Goal: Find specific page/section: Find specific page/section

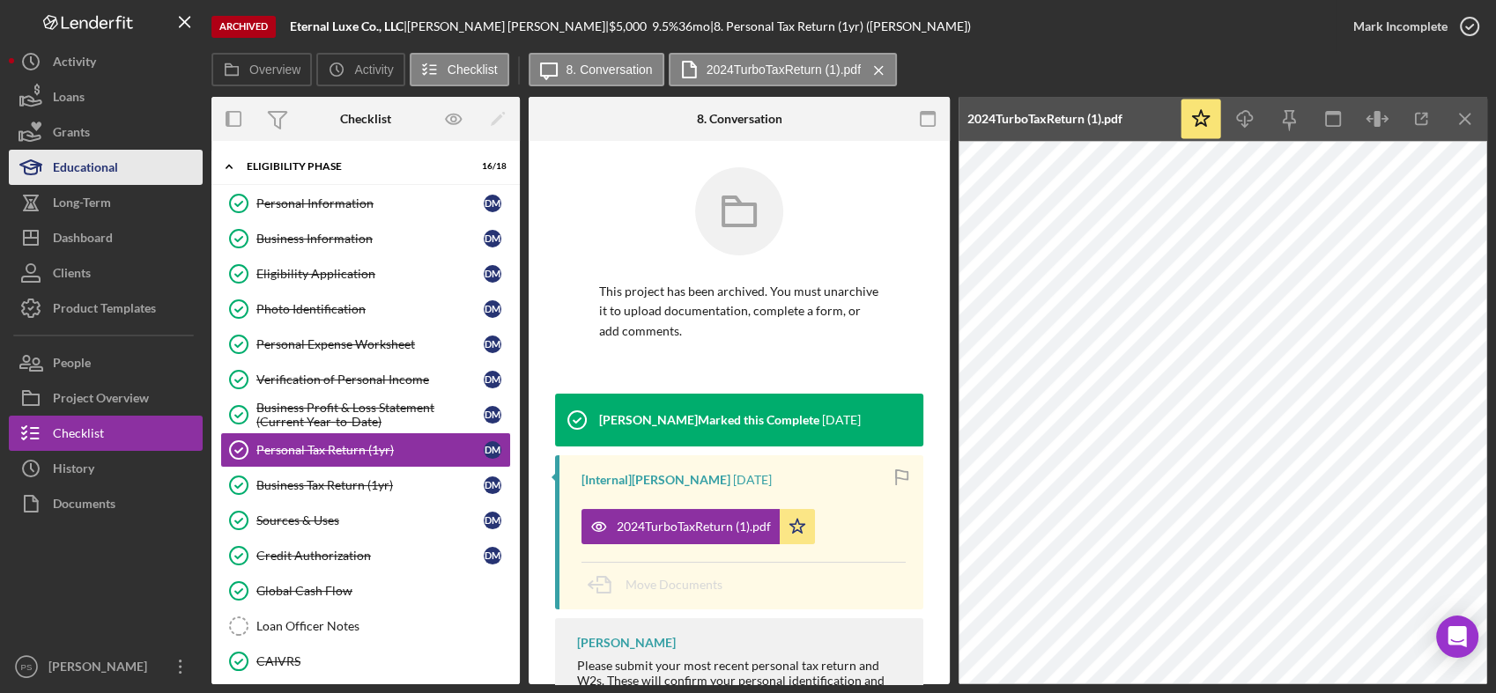
scroll to position [41, 0]
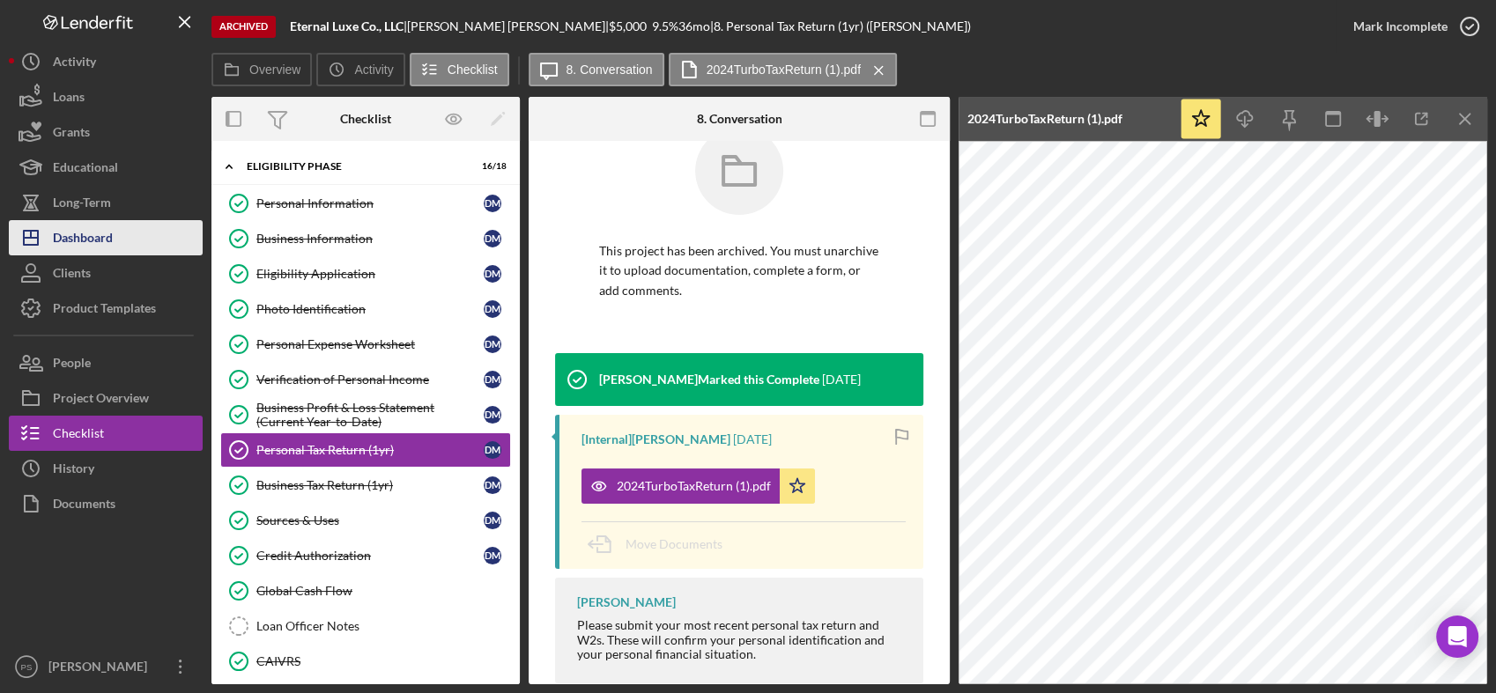
click at [103, 229] on div "Dashboard" at bounding box center [83, 240] width 60 height 40
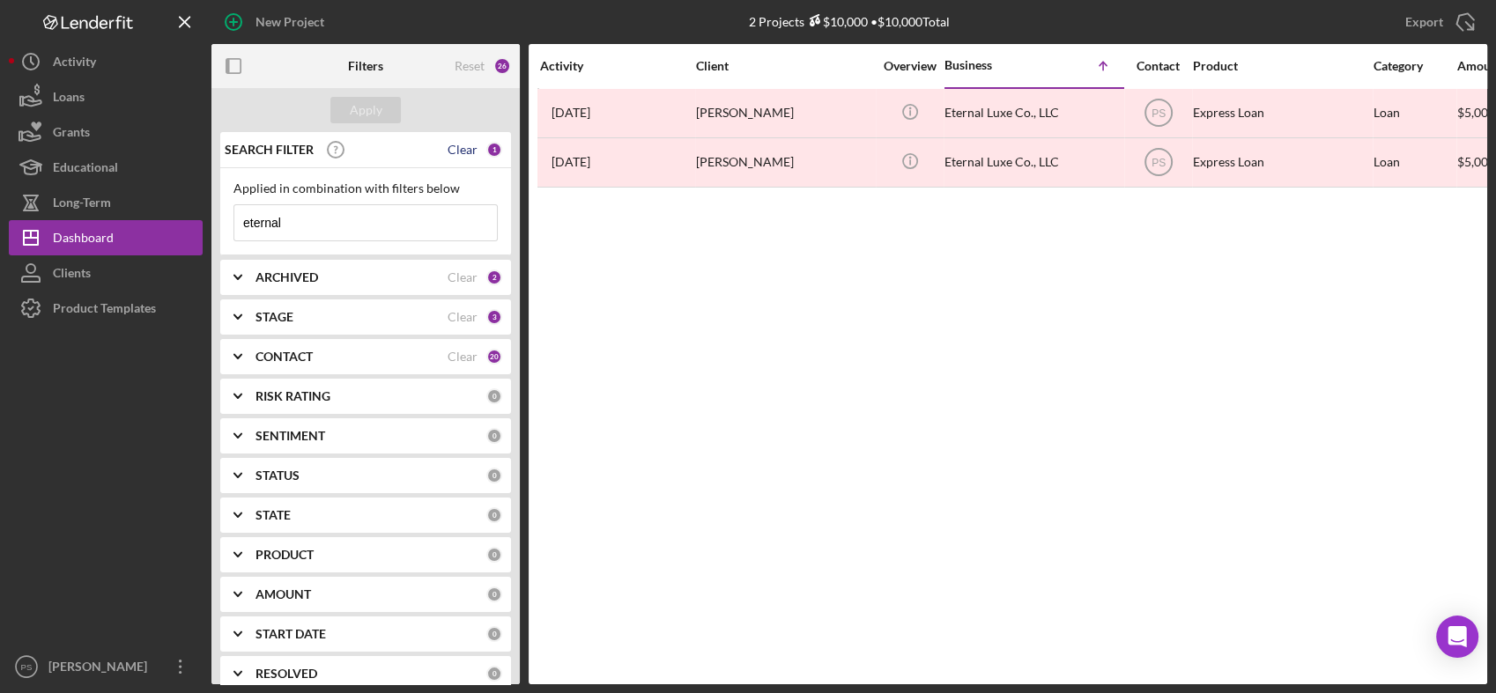
click at [455, 150] on div "Clear" at bounding box center [463, 150] width 30 height 14
click at [352, 226] on input at bounding box center [365, 222] width 263 height 35
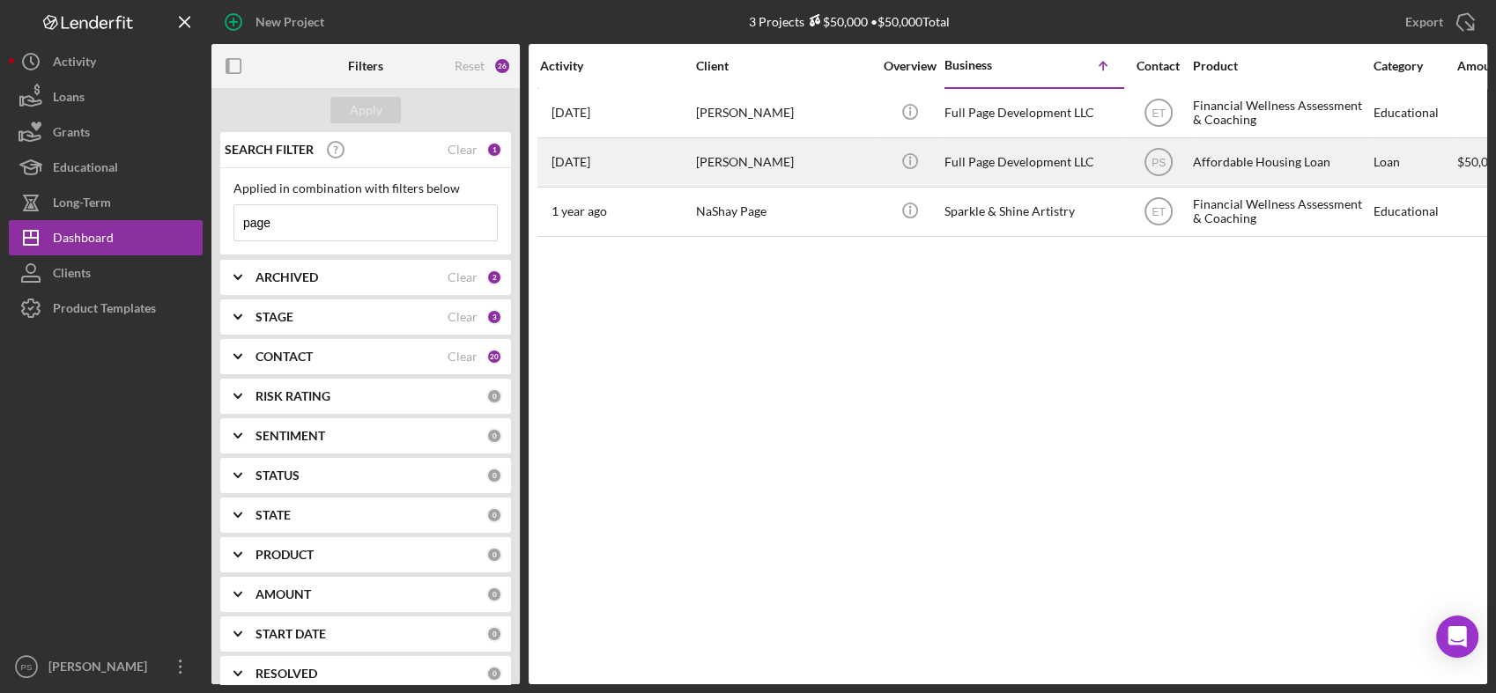
type input "page"
click at [810, 158] on div "[PERSON_NAME]" at bounding box center [784, 162] width 176 height 47
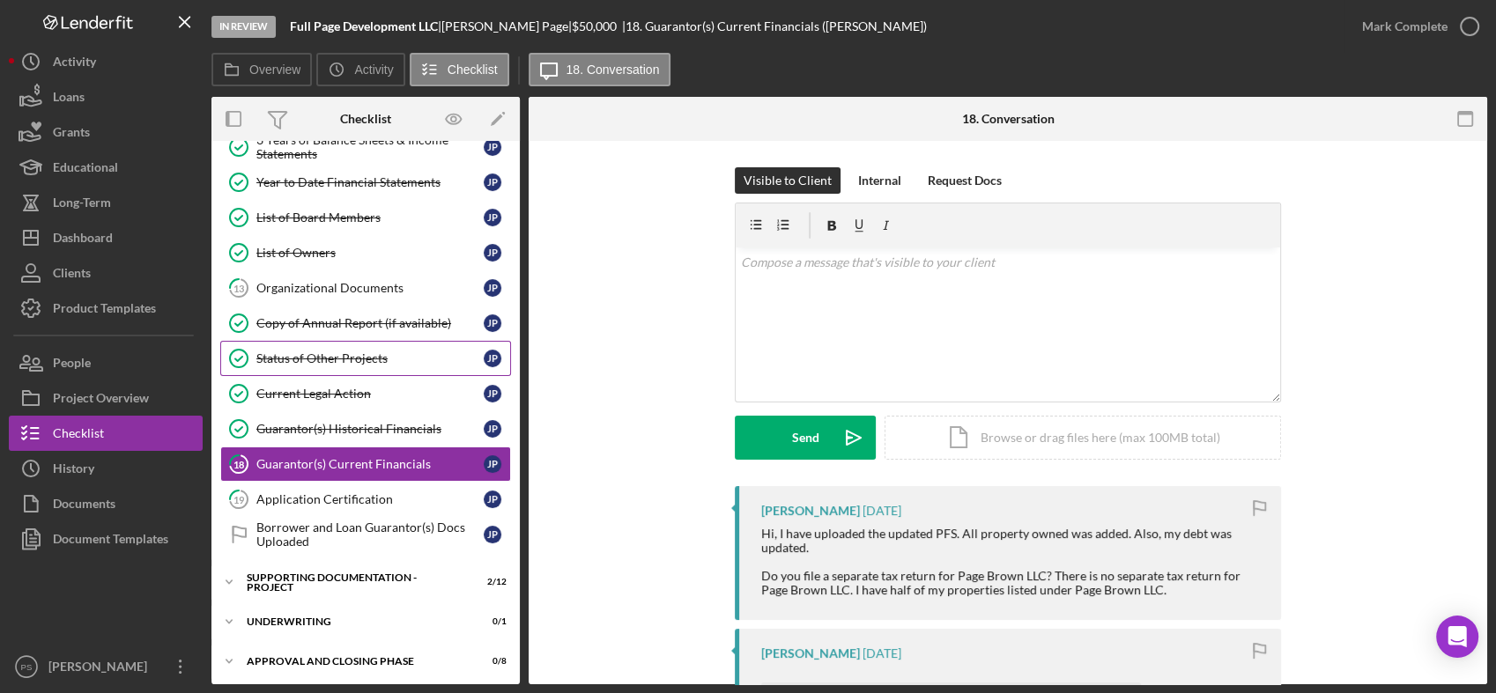
scroll to position [133, 0]
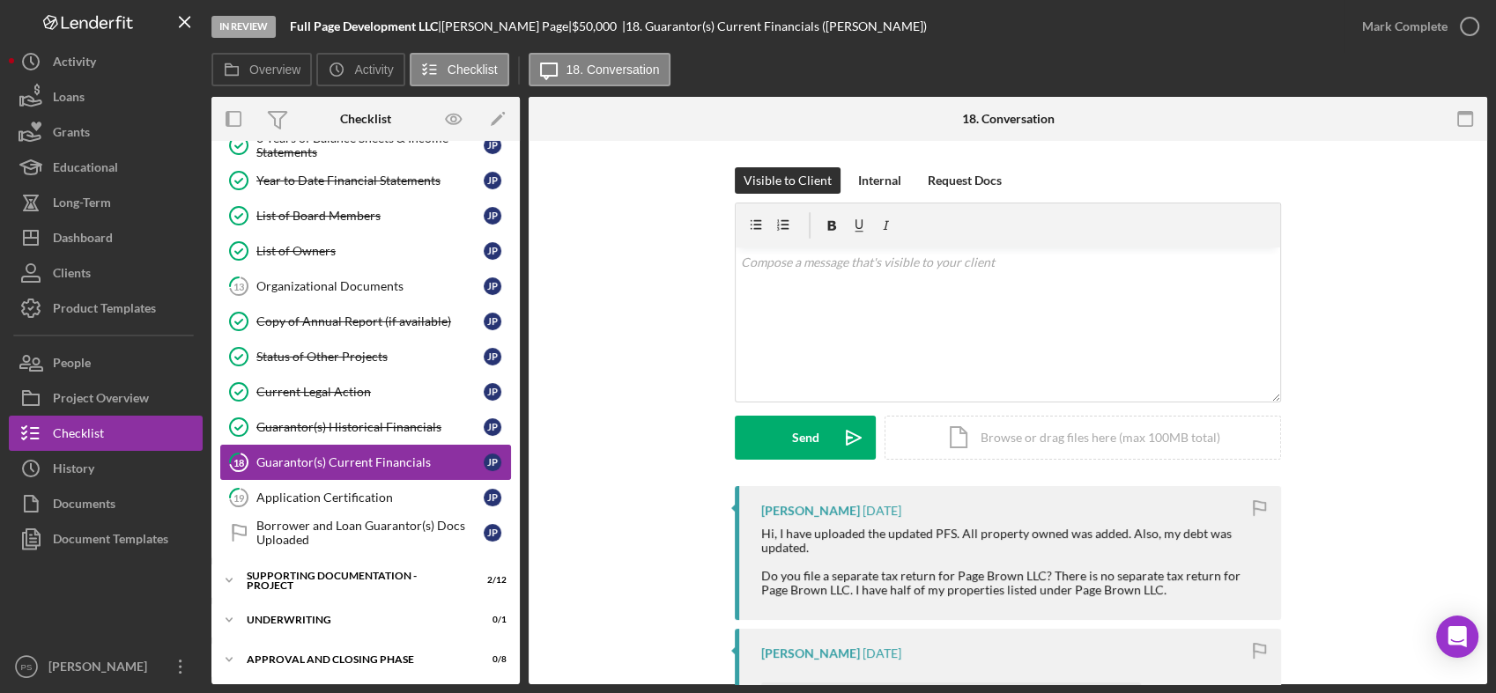
click at [356, 455] on div "Guarantor(s) Current Financials" at bounding box center [369, 462] width 227 height 14
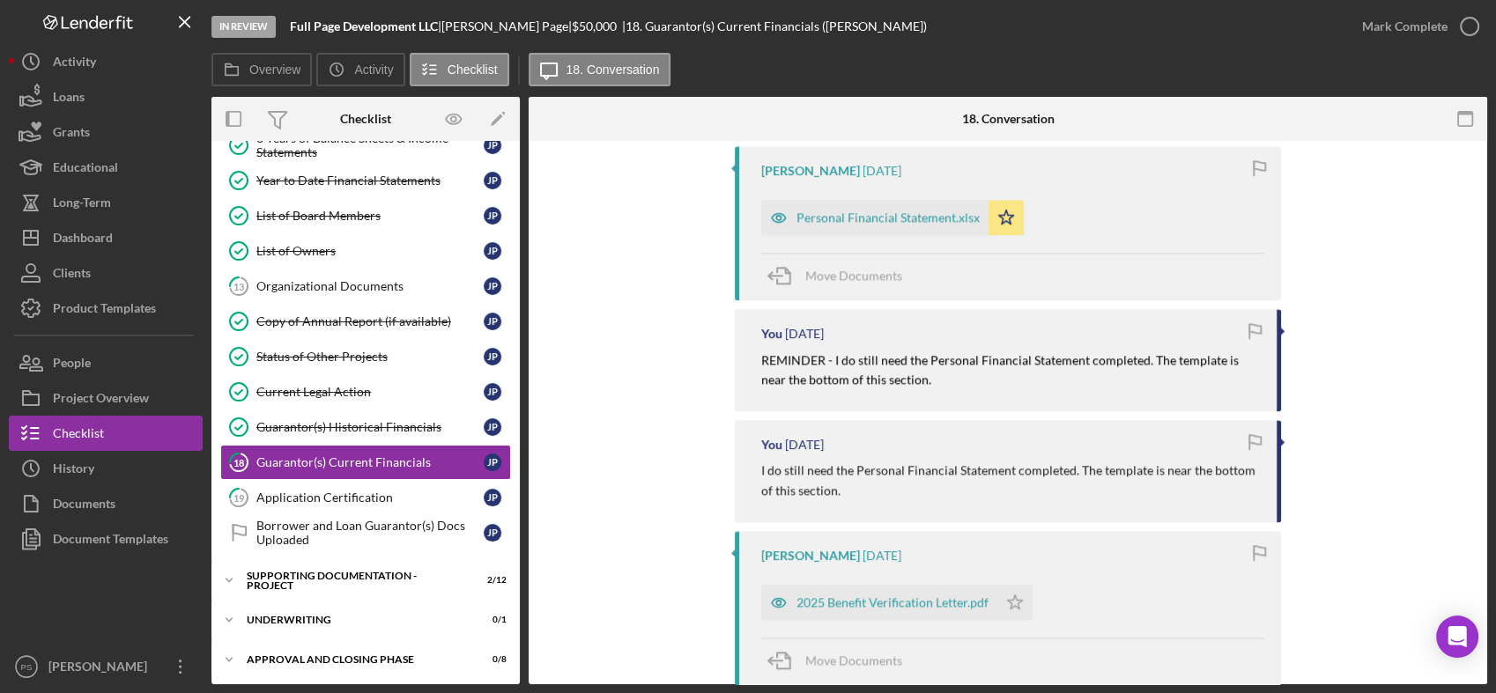
scroll to position [1892, 0]
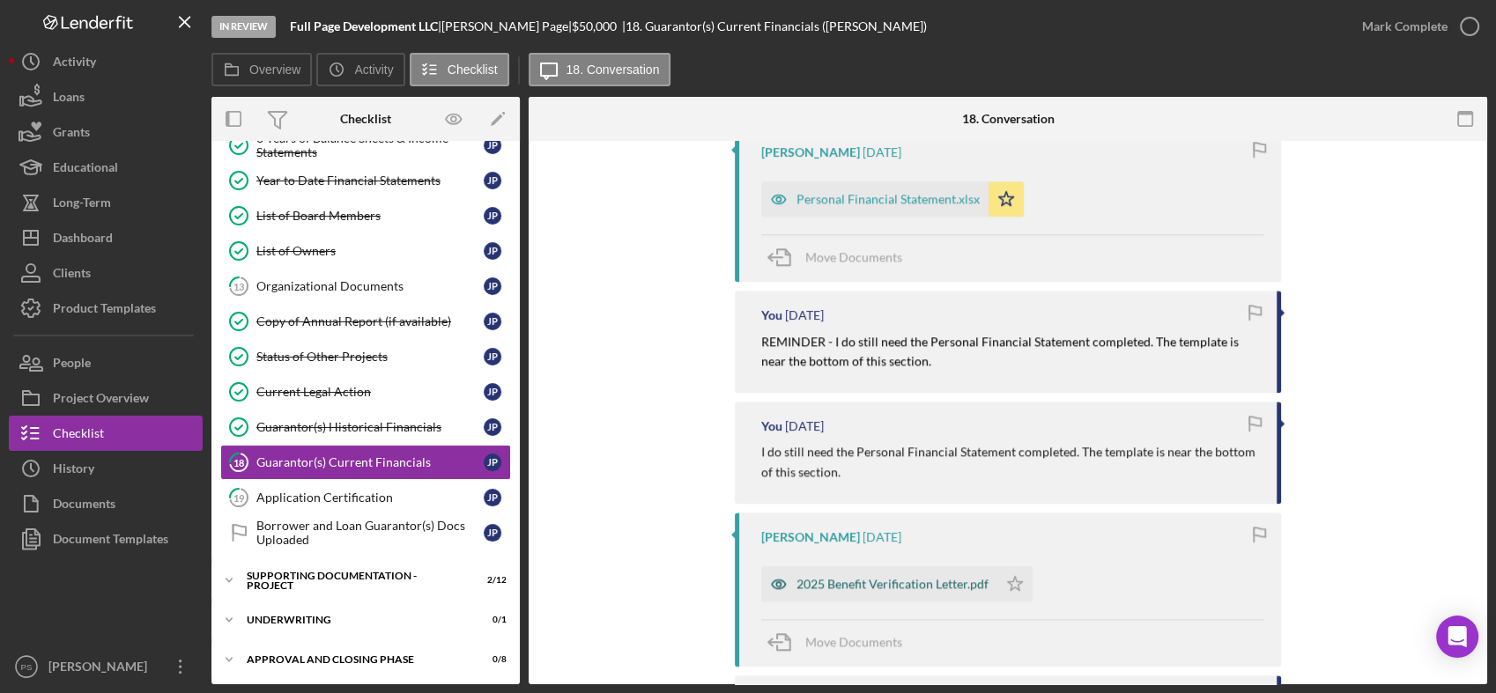
click at [864, 566] on div "2025 Benefit Verification Letter.pdf" at bounding box center [879, 583] width 236 height 35
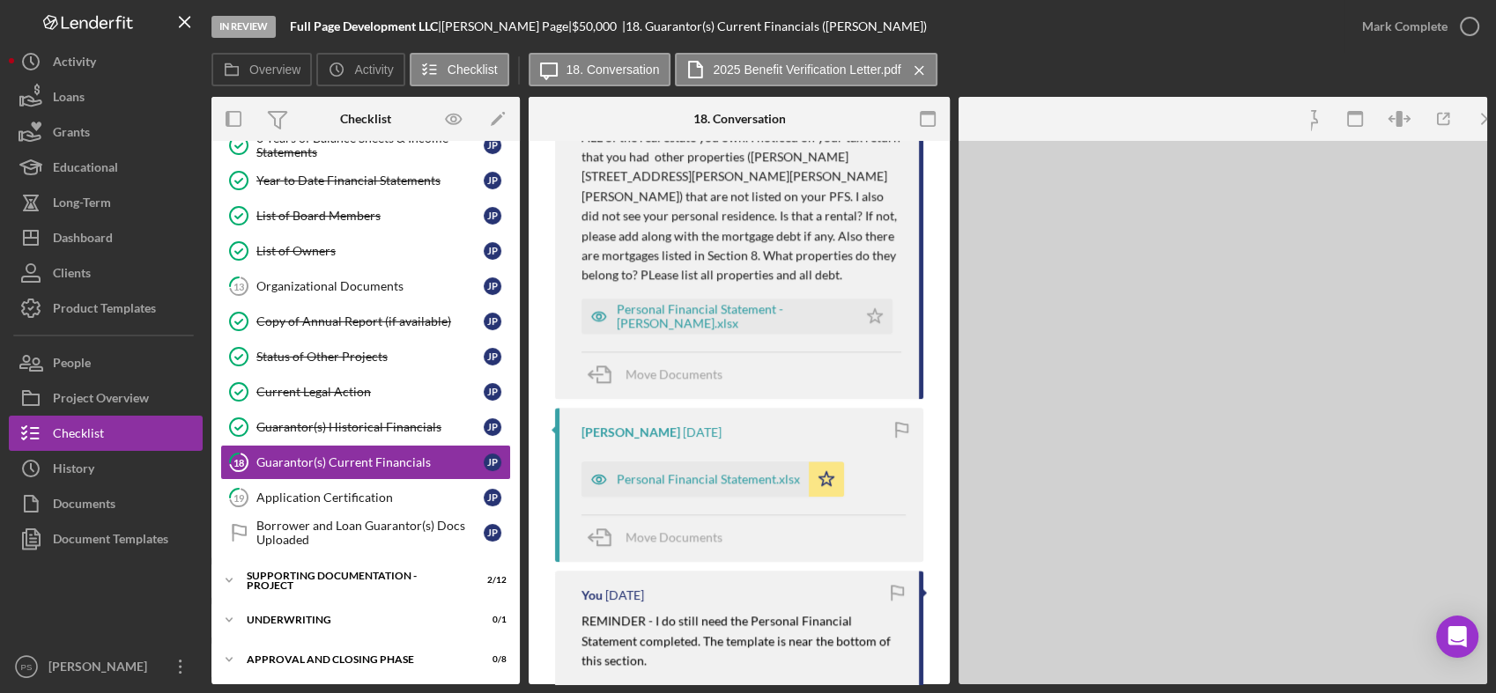
scroll to position [2206, 0]
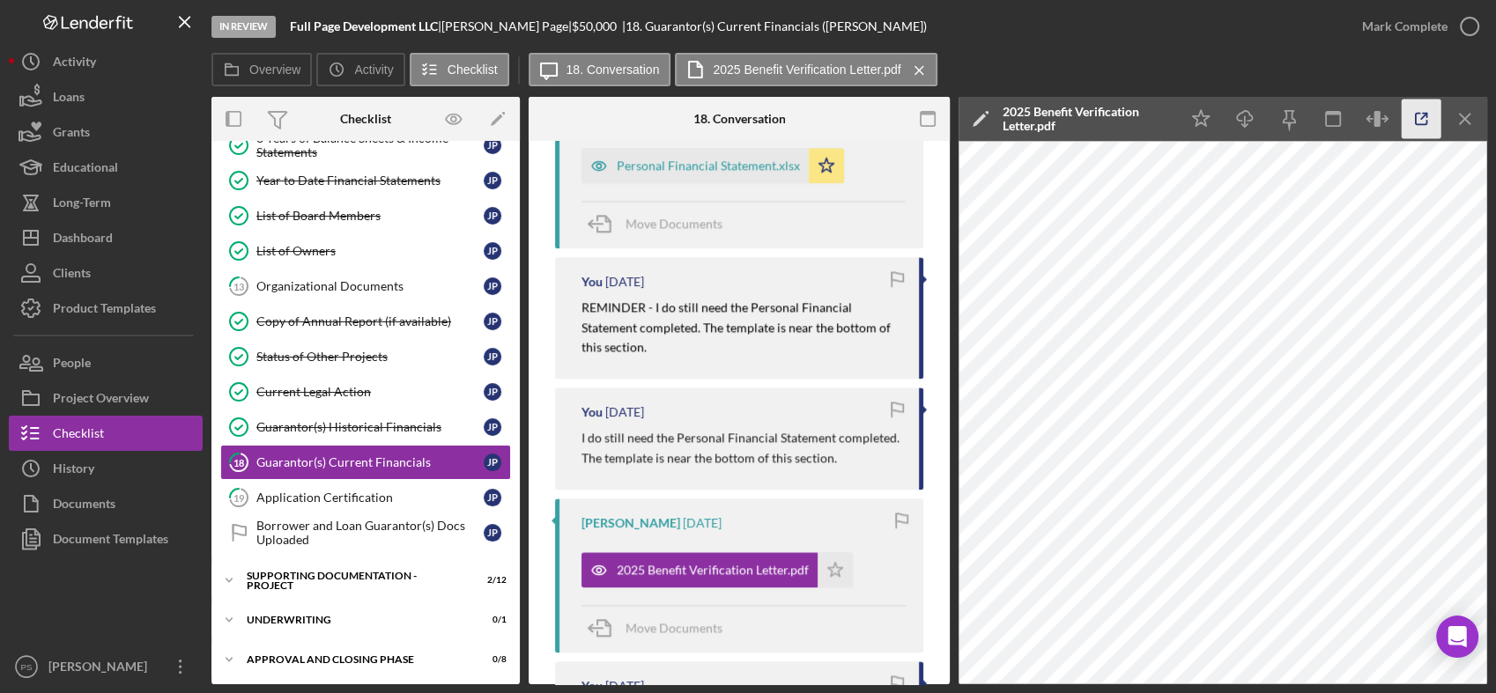
click at [1415, 115] on icon "button" at bounding box center [1422, 120] width 40 height 40
